Goal: Transaction & Acquisition: Purchase product/service

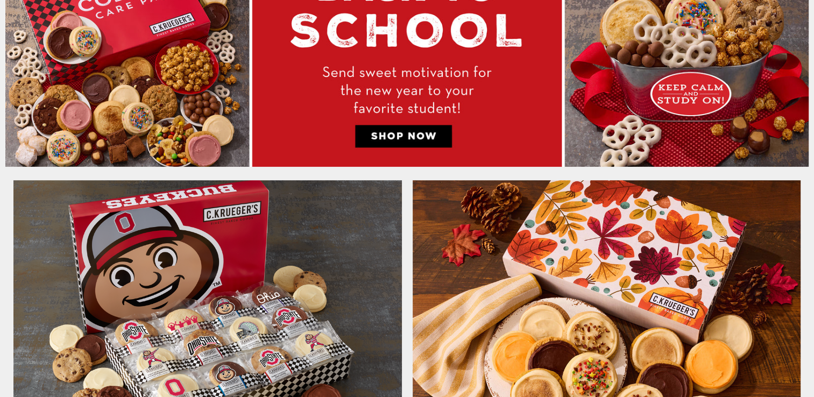
scroll to position [861, 0]
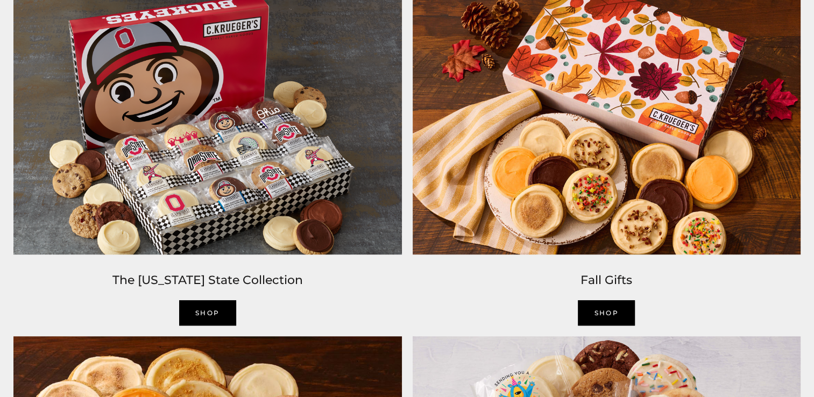
click at [217, 311] on link "SHOP" at bounding box center [207, 312] width 57 height 25
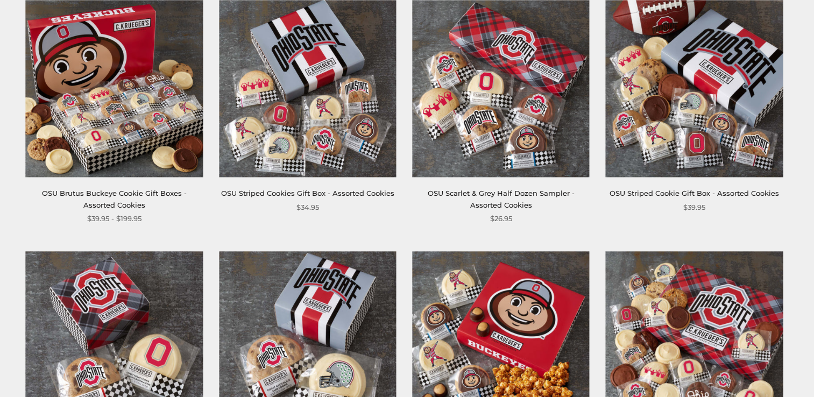
scroll to position [215, 0]
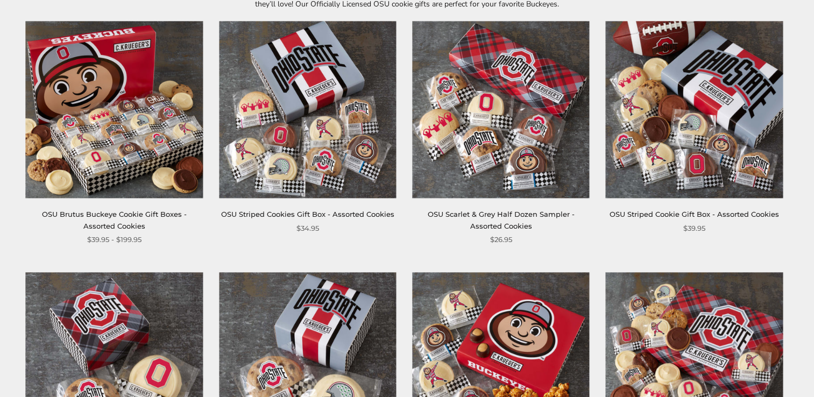
click at [149, 116] on img at bounding box center [114, 109] width 177 height 177
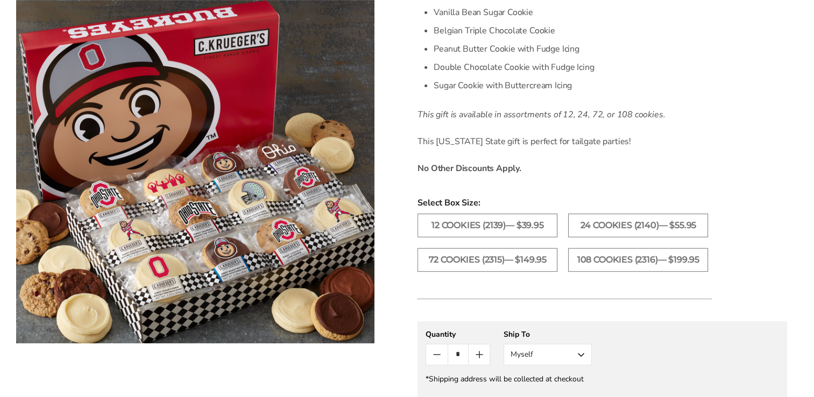
scroll to position [431, 0]
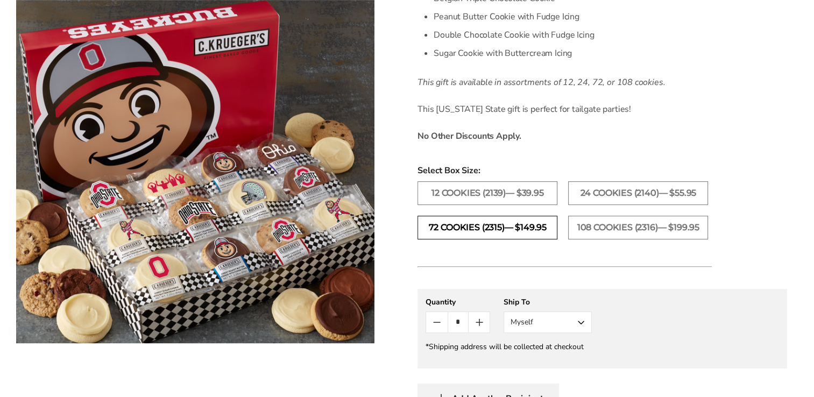
click at [527, 236] on label "72 Cookies (2315)— $149.95" at bounding box center [488, 228] width 140 height 24
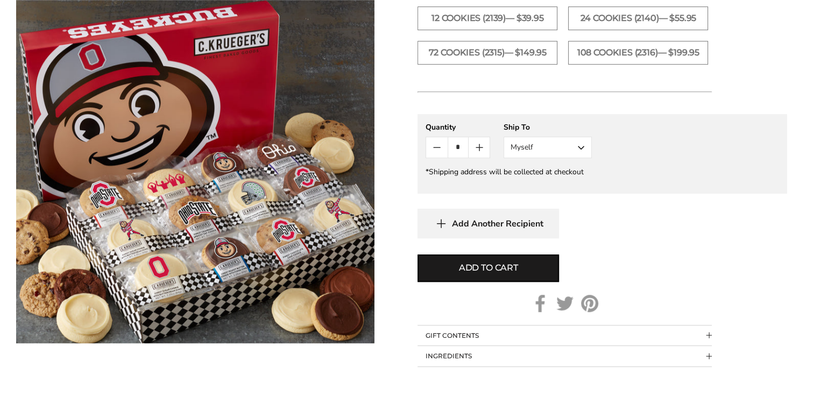
scroll to position [538, 0]
